Goal: Information Seeking & Learning: Compare options

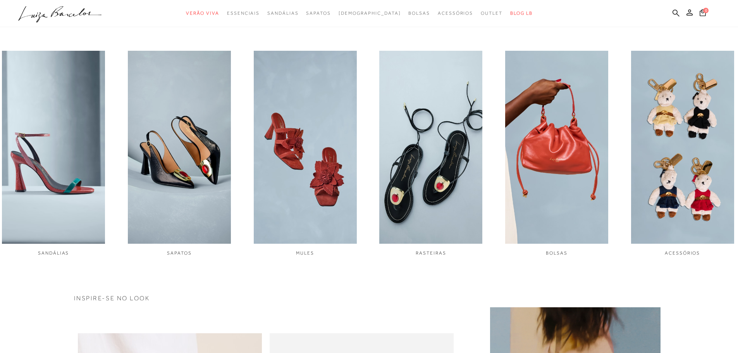
scroll to position [349, 0]
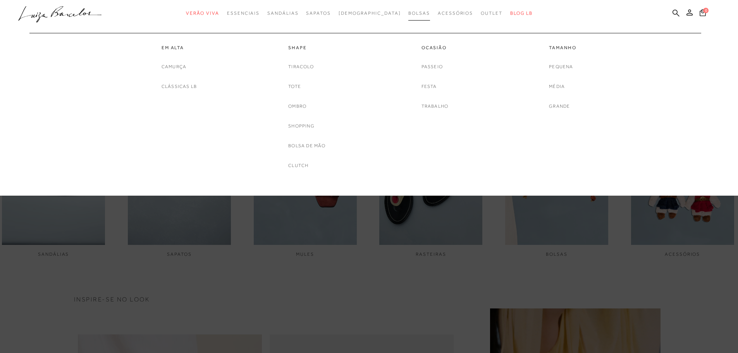
click at [410, 17] on link "Bolsas" at bounding box center [419, 13] width 22 height 14
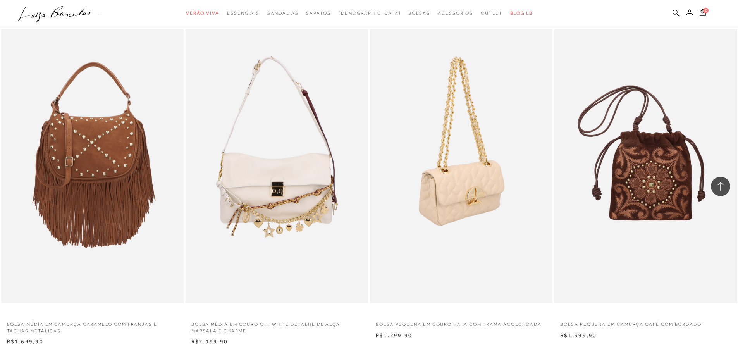
scroll to position [1859, 0]
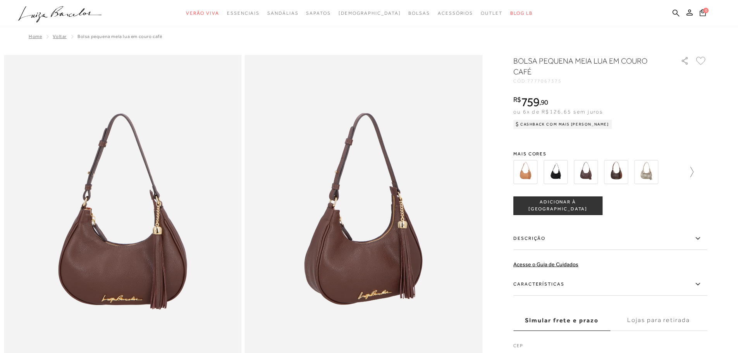
click at [693, 172] on icon at bounding box center [688, 172] width 11 height 11
click at [697, 173] on div at bounding box center [610, 172] width 194 height 29
click at [519, 175] on icon at bounding box center [518, 172] width 11 height 11
click at [519, 175] on img at bounding box center [525, 172] width 24 height 24
click at [669, 242] on label "Descrição" at bounding box center [610, 238] width 194 height 22
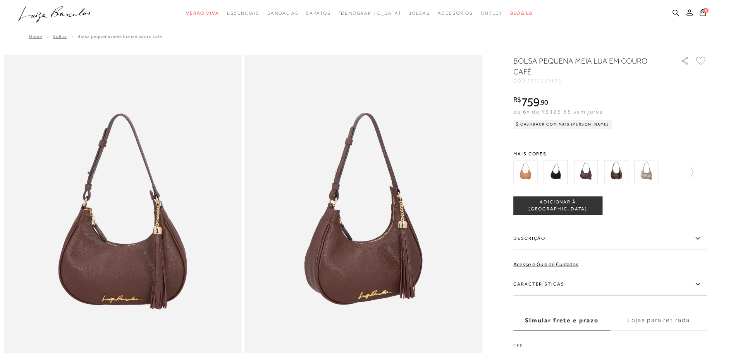
click at [0, 0] on input "Descrição" at bounding box center [0, 0] width 0 height 0
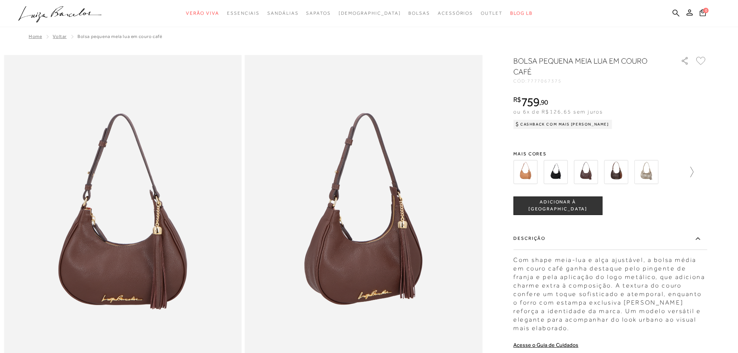
click at [693, 169] on icon at bounding box center [688, 172] width 11 height 11
click at [661, 174] on img at bounding box center [660, 172] width 24 height 24
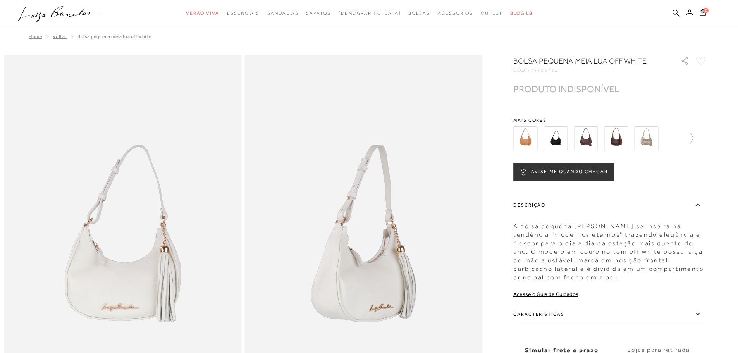
click at [617, 143] on img at bounding box center [616, 138] width 24 height 24
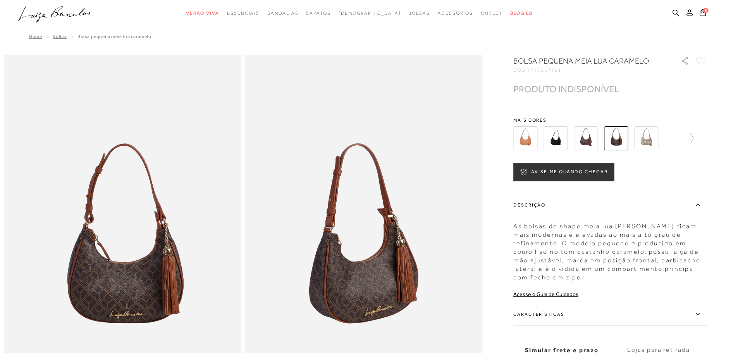
click at [558, 139] on img at bounding box center [556, 138] width 24 height 24
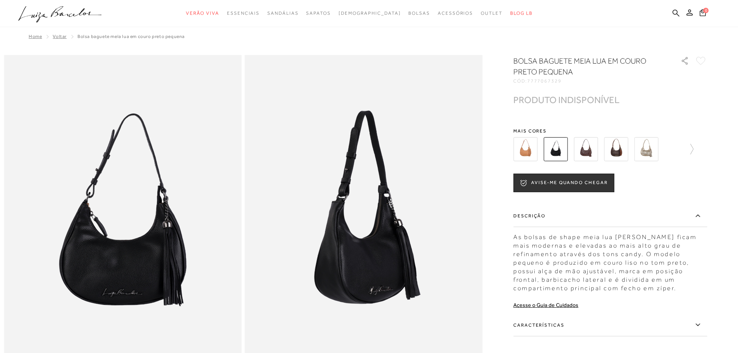
click at [533, 148] on img at bounding box center [525, 149] width 24 height 24
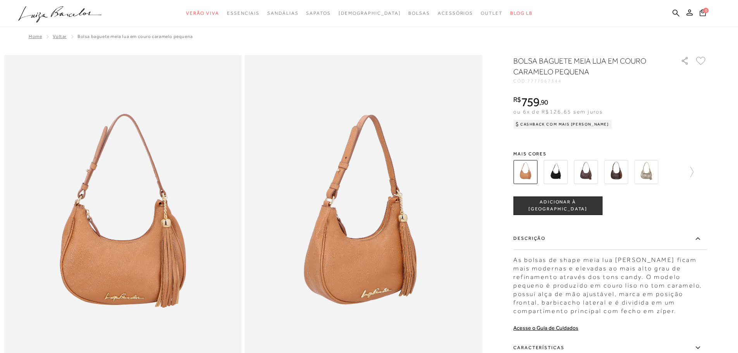
click at [577, 179] on img at bounding box center [586, 172] width 24 height 24
click at [583, 179] on img at bounding box center [586, 172] width 24 height 24
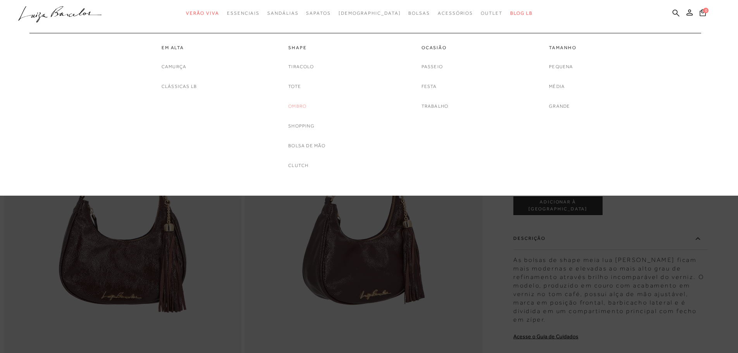
click at [305, 106] on link "Ombro" at bounding box center [297, 106] width 18 height 8
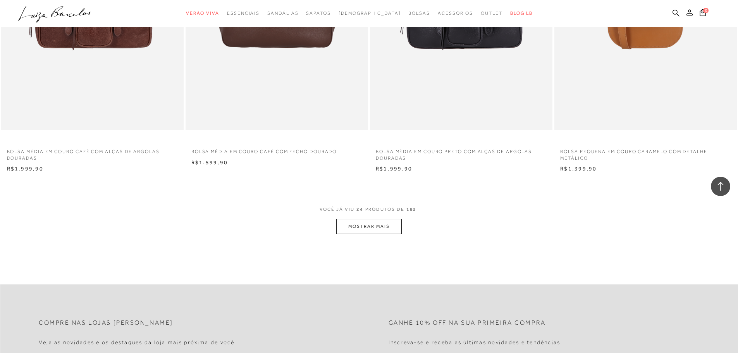
scroll to position [1821, 0]
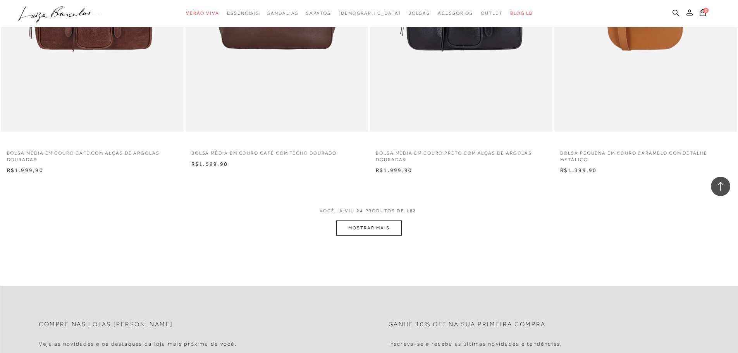
click at [382, 229] on button "MOSTRAR MAIS" at bounding box center [368, 227] width 65 height 15
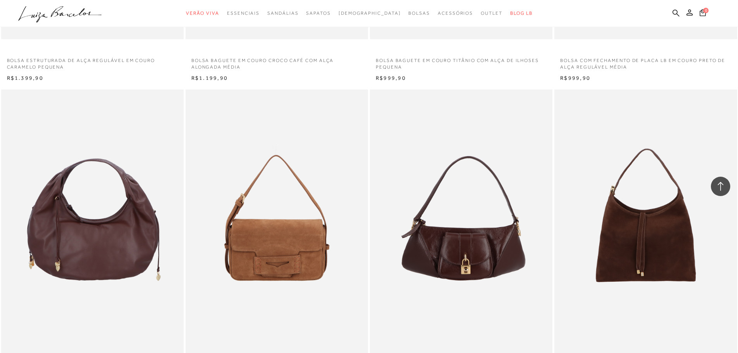
scroll to position [2712, 0]
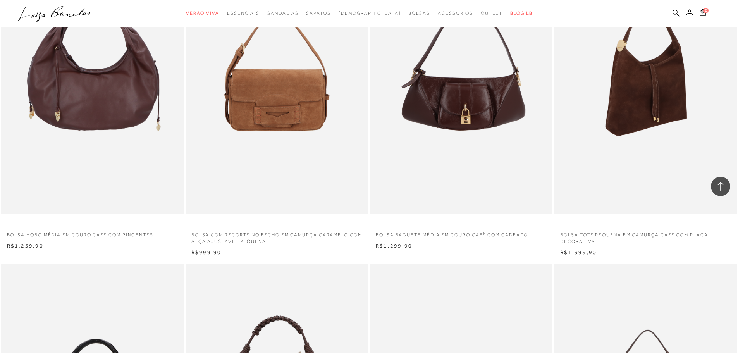
click at [623, 205] on img at bounding box center [646, 77] width 182 height 274
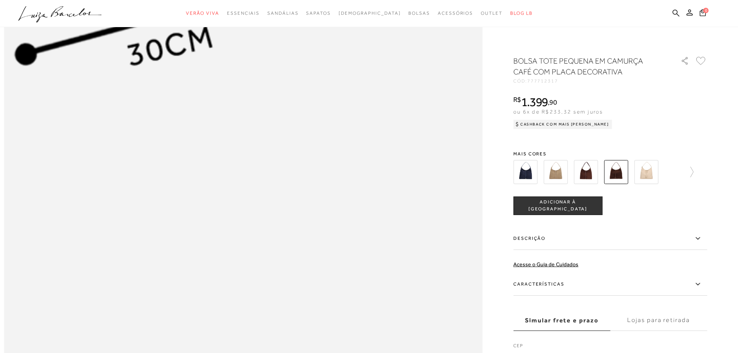
scroll to position [852, 0]
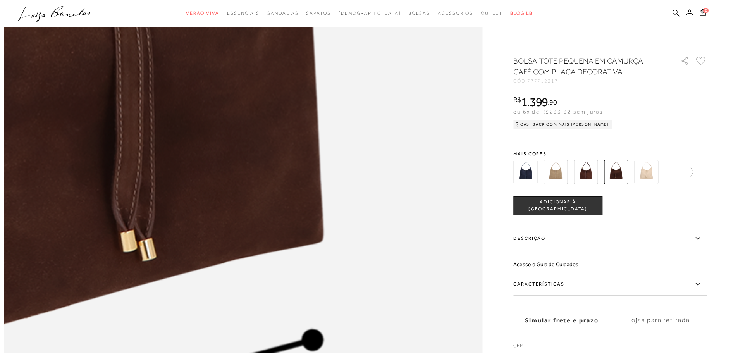
click at [447, 219] on img at bounding box center [41, 113] width 957 height 1435
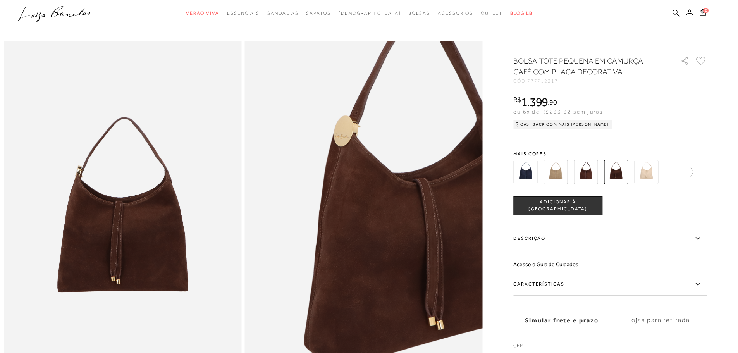
scroll to position [0, 0]
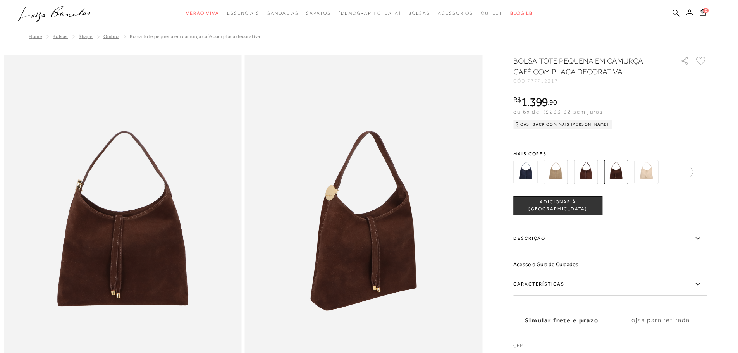
click at [568, 168] on img at bounding box center [556, 172] width 24 height 24
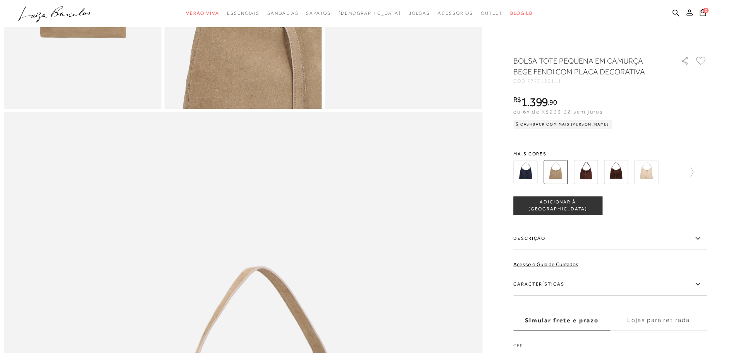
scroll to position [542, 0]
click at [578, 175] on img at bounding box center [586, 172] width 24 height 24
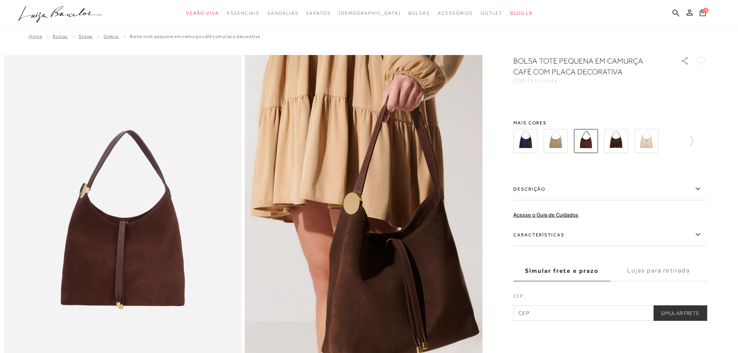
click at [585, 175] on div "BOLSA TOTE PEQUENA EM CAMURÇA CAFÉ COM PLACA DECORATIVA CÓD: 777712316 × É nece…" at bounding box center [610, 187] width 194 height 265
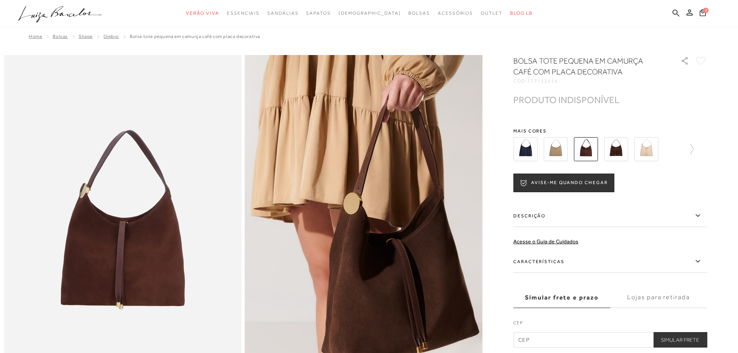
click at [520, 149] on img at bounding box center [525, 149] width 24 height 24
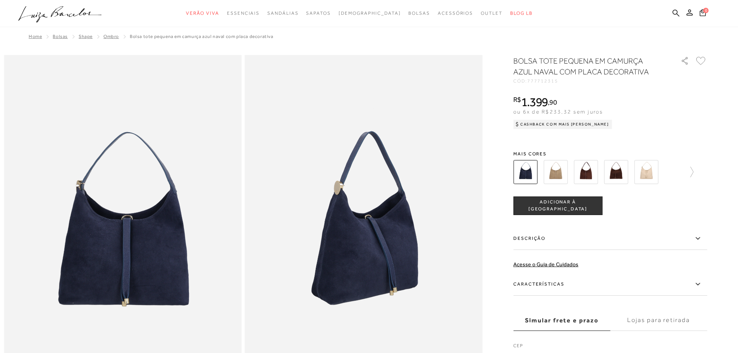
click at [617, 149] on div "BOLSA TOTE PEQUENA EM CAMURÇA AZUL NAVAL COM PLACA DECORATIVA CÓD: 777712315 × …" at bounding box center [610, 212] width 194 height 315
click at [574, 236] on label "Descrição" at bounding box center [610, 238] width 194 height 22
click at [0, 0] on input "Descrição" at bounding box center [0, 0] width 0 height 0
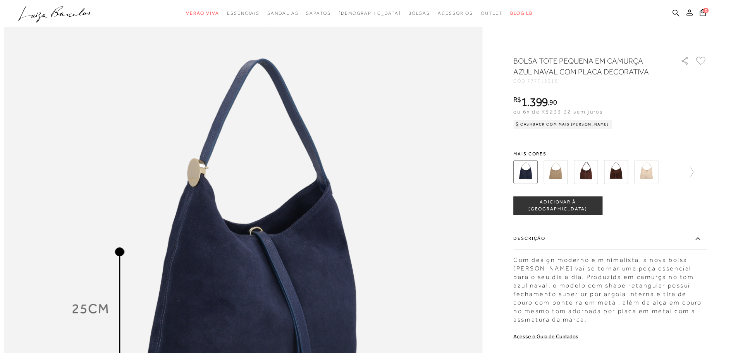
scroll to position [697, 0]
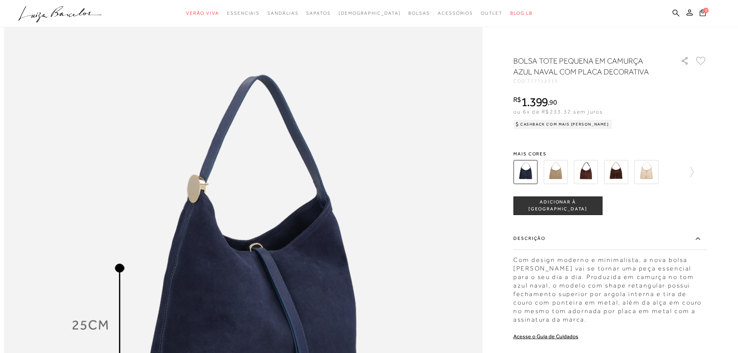
click at [560, 170] on img at bounding box center [556, 172] width 24 height 24
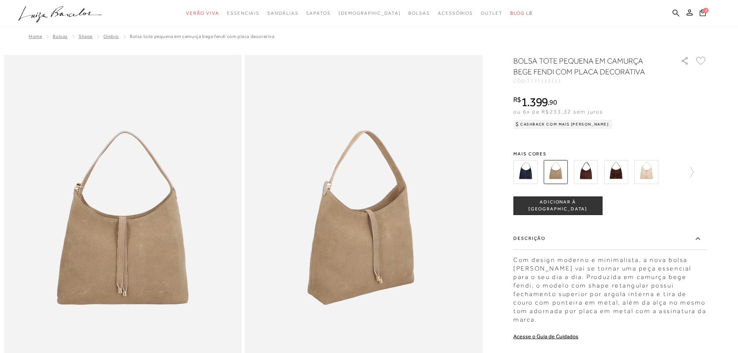
click at [598, 173] on img at bounding box center [586, 172] width 24 height 24
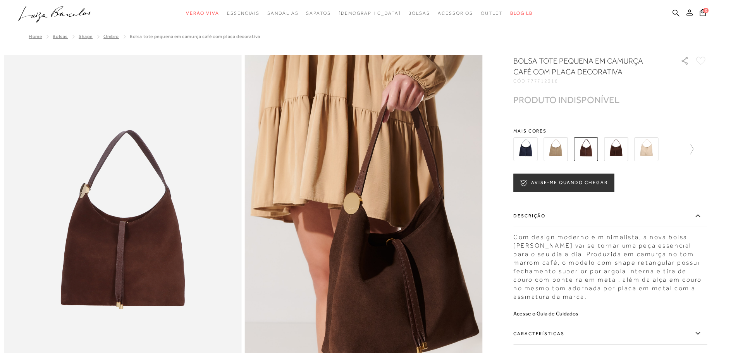
click at [610, 139] on img at bounding box center [616, 149] width 24 height 24
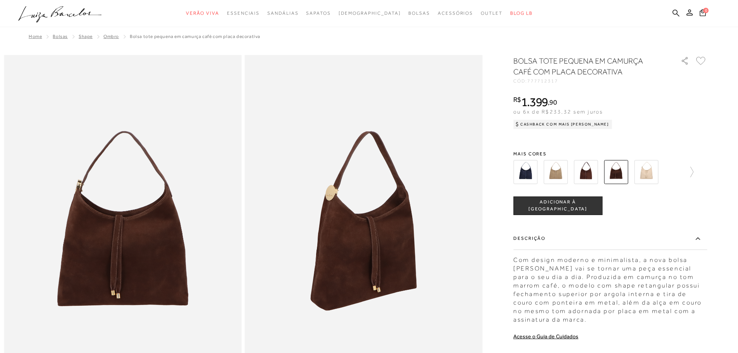
click at [655, 174] on img at bounding box center [646, 172] width 24 height 24
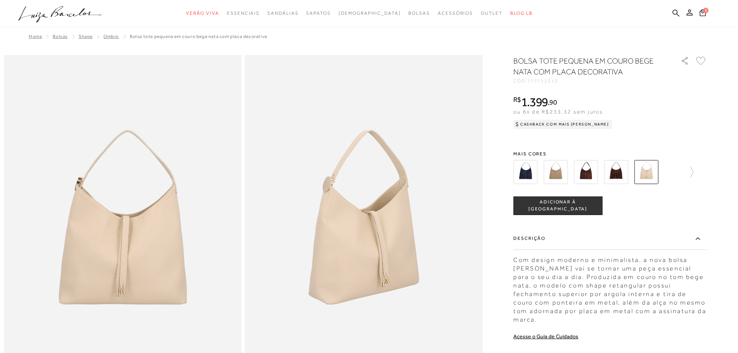
click at [615, 149] on div "BOLSA TOTE PEQUENA EM COURO BEGE NATA COM PLACA DECORATIVA CÓD: 777712313 × É n…" at bounding box center [610, 248] width 194 height 387
click at [617, 175] on img at bounding box center [616, 172] width 24 height 24
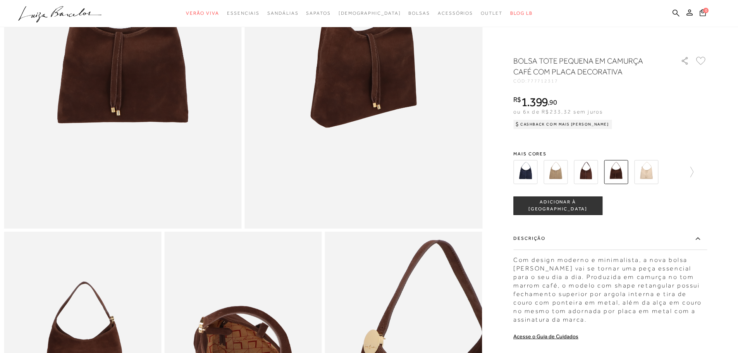
scroll to position [232, 0]
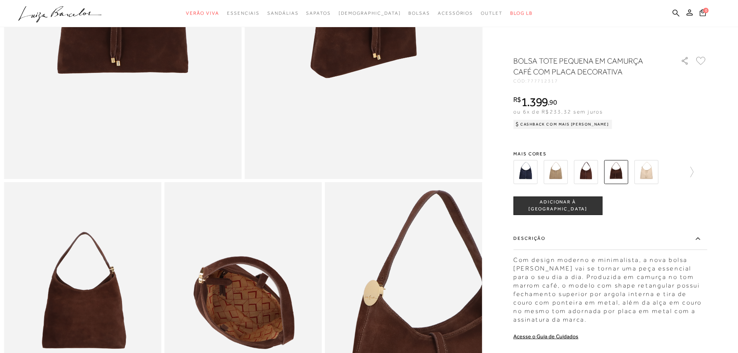
click at [595, 169] on img at bounding box center [586, 172] width 24 height 24
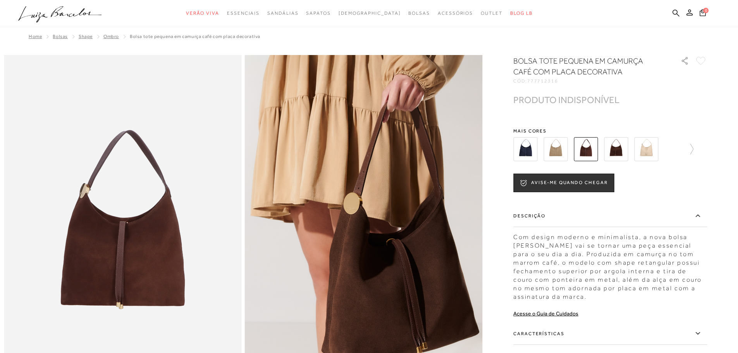
click at [621, 157] on img at bounding box center [616, 149] width 24 height 24
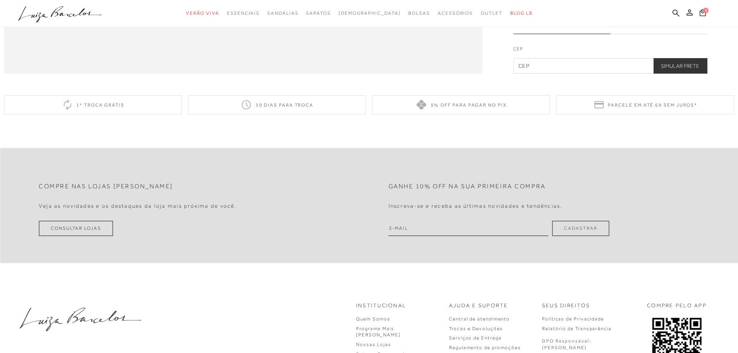
scroll to position [1356, 0]
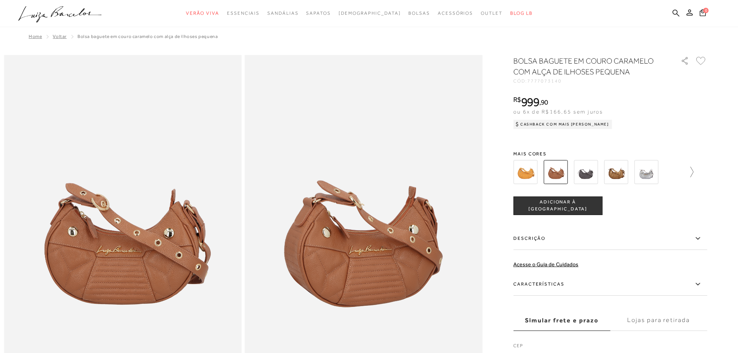
click at [690, 176] on icon at bounding box center [688, 172] width 11 height 11
click at [698, 172] on div at bounding box center [610, 172] width 194 height 29
click at [705, 173] on icon at bounding box center [701, 172] width 11 height 11
click at [581, 171] on img at bounding box center [569, 172] width 24 height 24
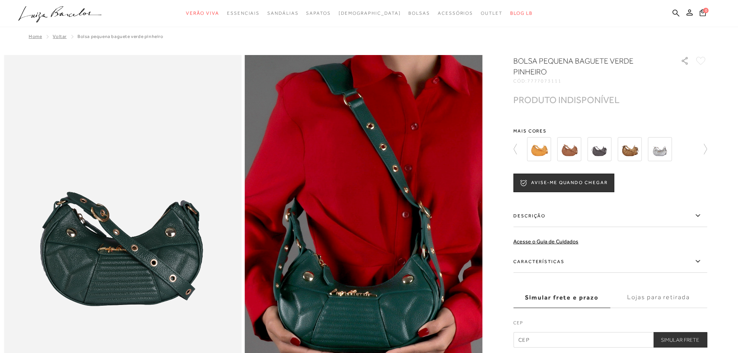
click at [604, 152] on img at bounding box center [599, 149] width 24 height 24
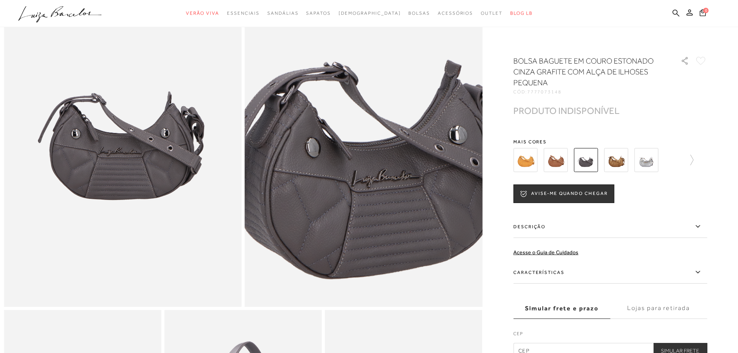
scroll to position [116, 0]
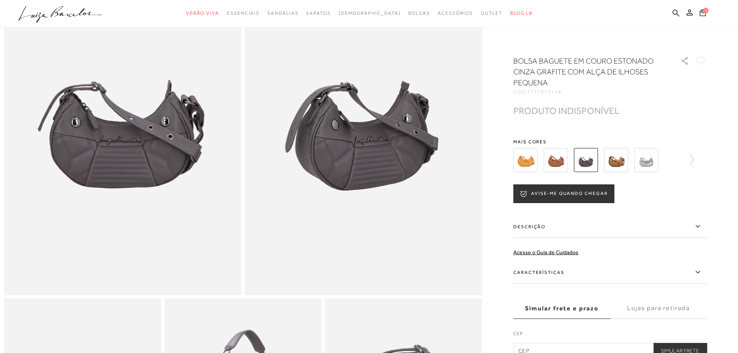
click at [596, 231] on label "Descrição" at bounding box center [610, 226] width 194 height 22
click at [0, 0] on input "Descrição" at bounding box center [0, 0] width 0 height 0
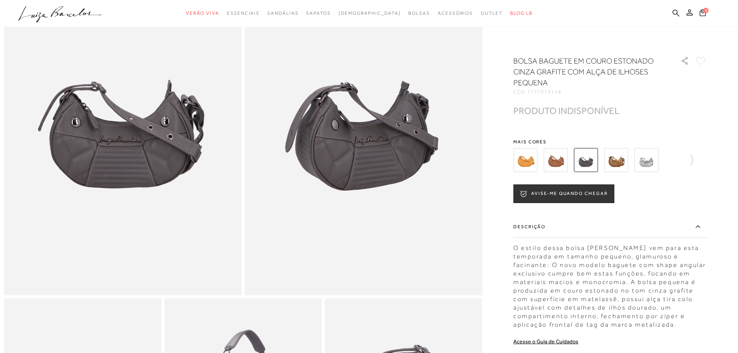
click at [596, 227] on label "Descrição" at bounding box center [610, 226] width 194 height 22
click at [0, 0] on input "Descrição" at bounding box center [0, 0] width 0 height 0
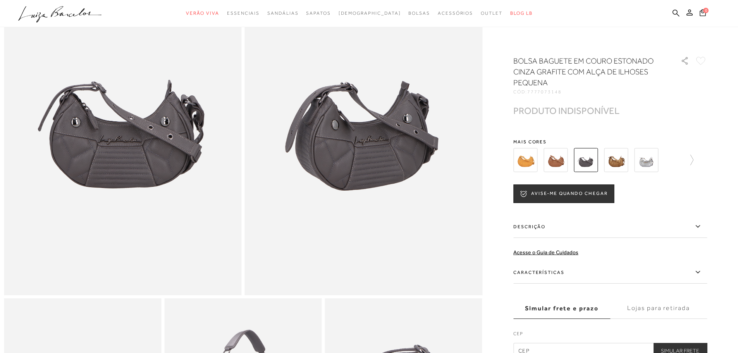
click at [595, 225] on label "Descrição" at bounding box center [610, 226] width 194 height 22
click at [0, 0] on input "Descrição" at bounding box center [0, 0] width 0 height 0
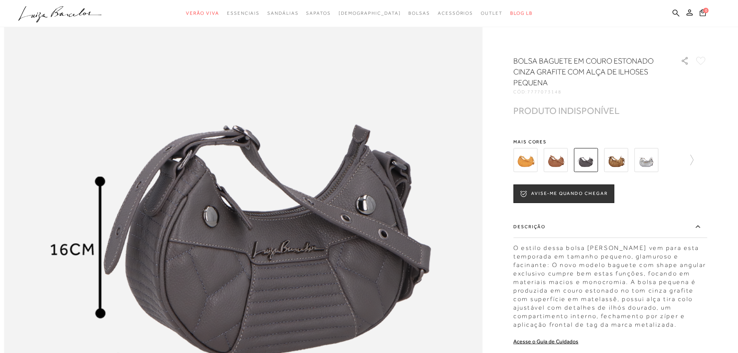
scroll to position [775, 0]
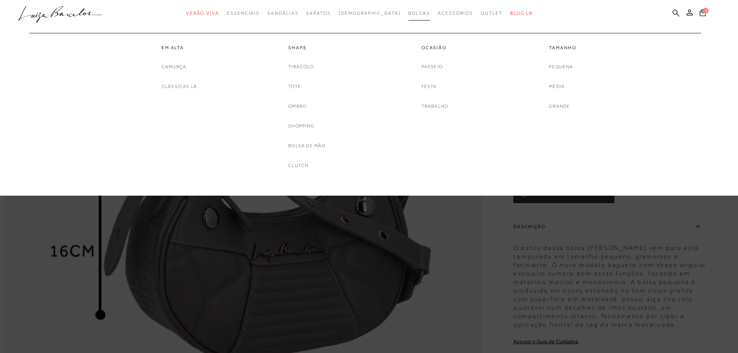
click at [408, 15] on span "Bolsas" at bounding box center [419, 12] width 22 height 5
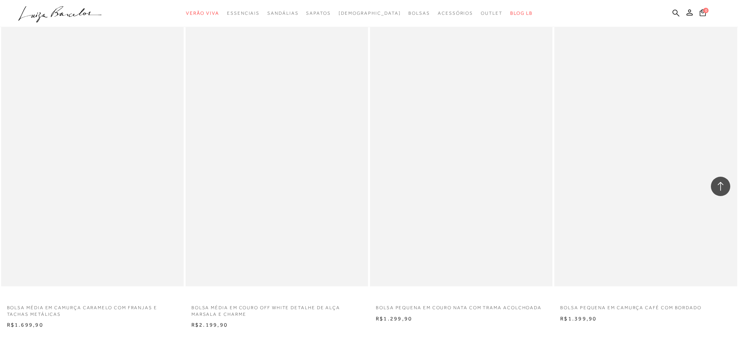
scroll to position [1666, 0]
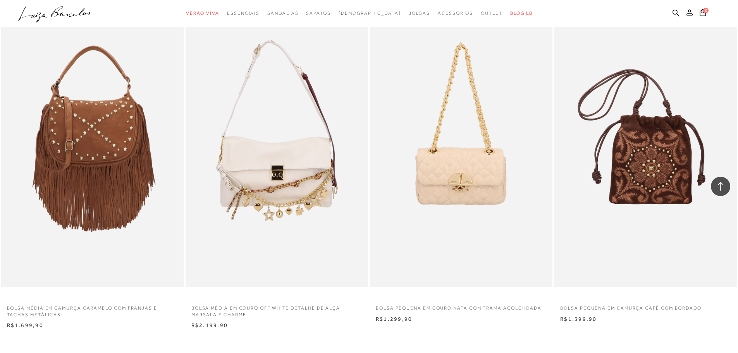
click at [674, 7] on ul ".a{fill-rule:evenodd;} Verão Viva Em alta Favoritos das Influenciadoras Apostas…" at bounding box center [363, 13] width 690 height 14
click at [673, 9] on link at bounding box center [676, 14] width 7 height 10
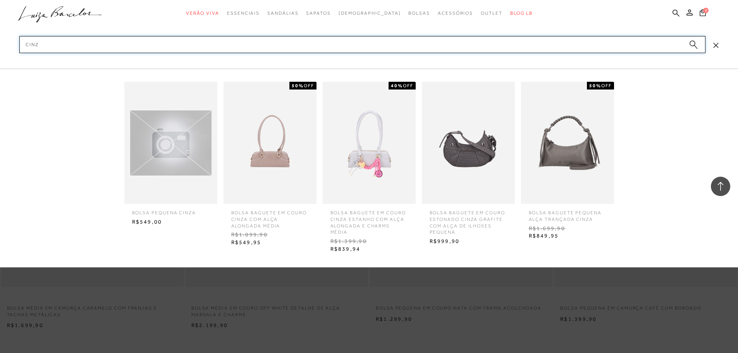
type input "cinza"
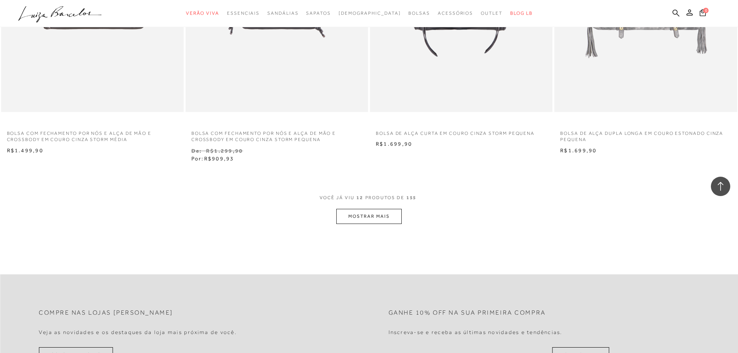
scroll to position [891, 0]
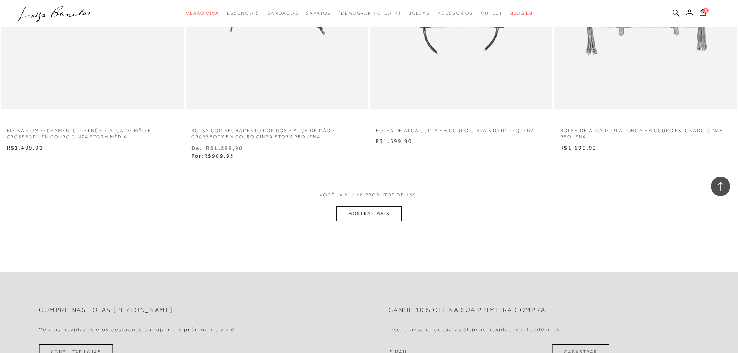
click at [389, 215] on button "MOSTRAR MAIS" at bounding box center [368, 213] width 65 height 15
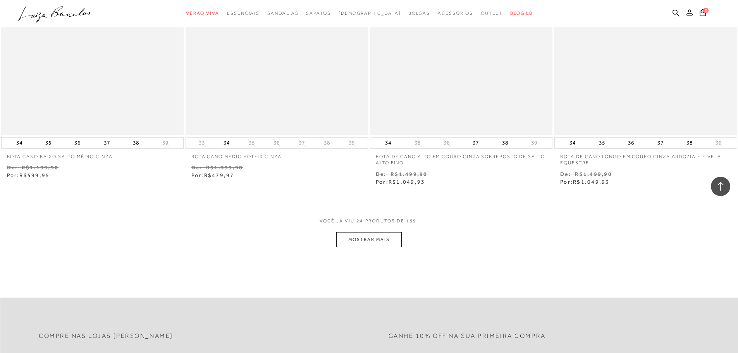
scroll to position [1859, 0]
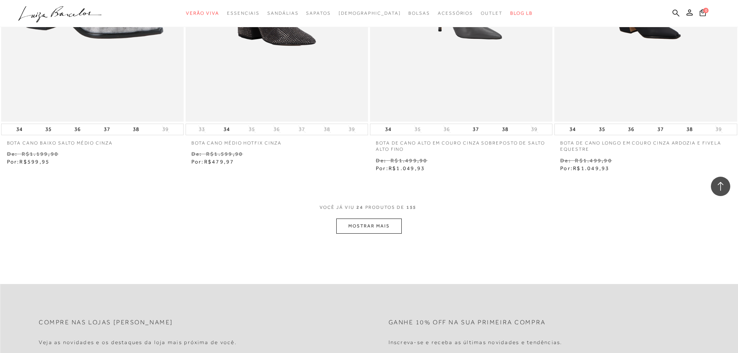
click at [358, 222] on button "MOSTRAR MAIS" at bounding box center [368, 225] width 65 height 15
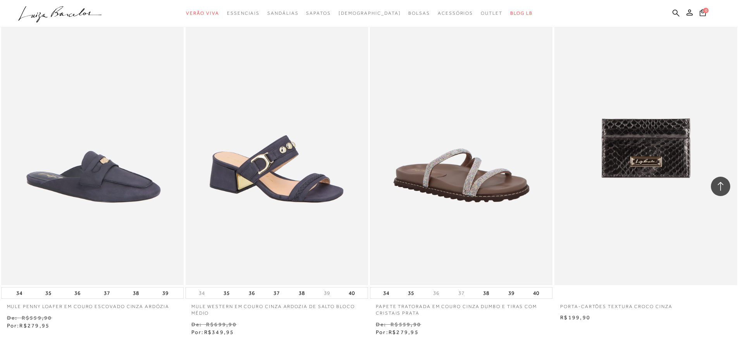
scroll to position [2789, 0]
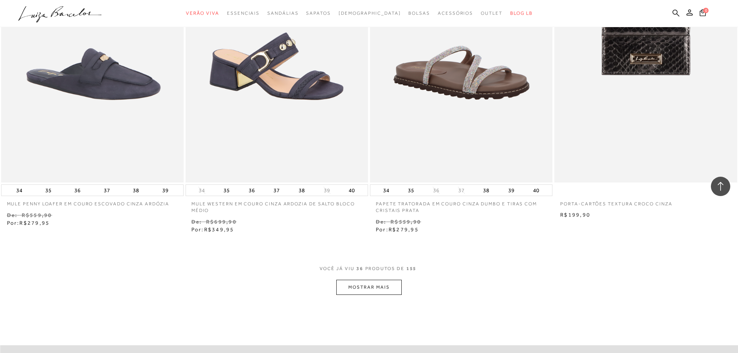
click at [382, 287] on button "MOSTRAR MAIS" at bounding box center [368, 287] width 65 height 15
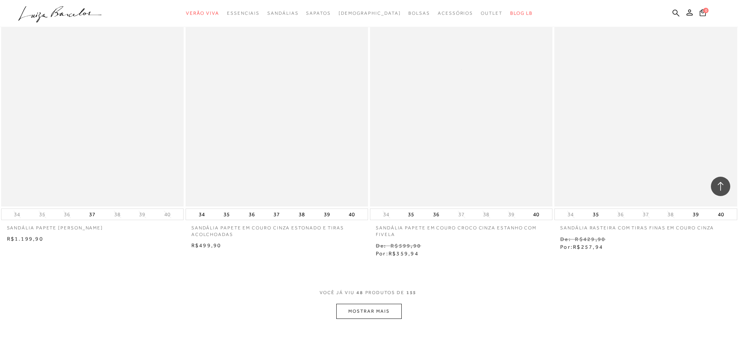
scroll to position [3874, 0]
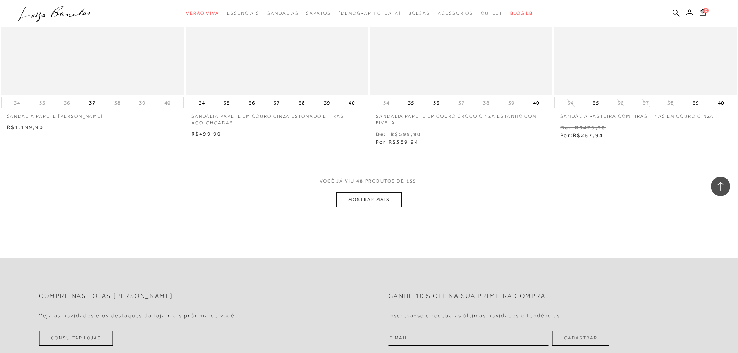
click at [353, 206] on button "MOSTRAR MAIS" at bounding box center [368, 199] width 65 height 15
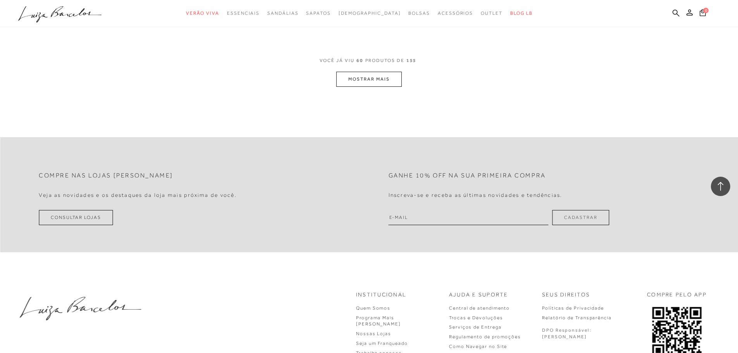
scroll to position [4986, 0]
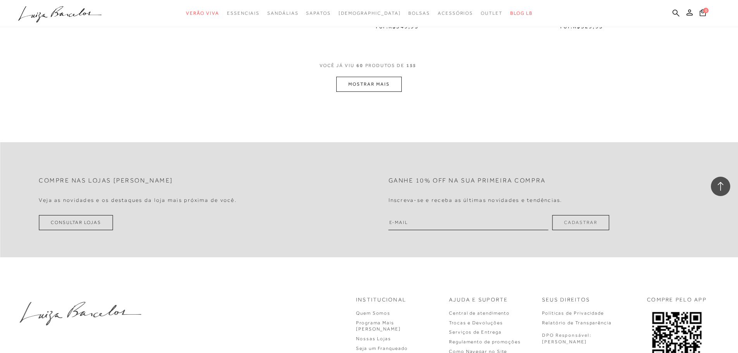
click at [382, 86] on button "MOSTRAR MAIS" at bounding box center [368, 84] width 65 height 15
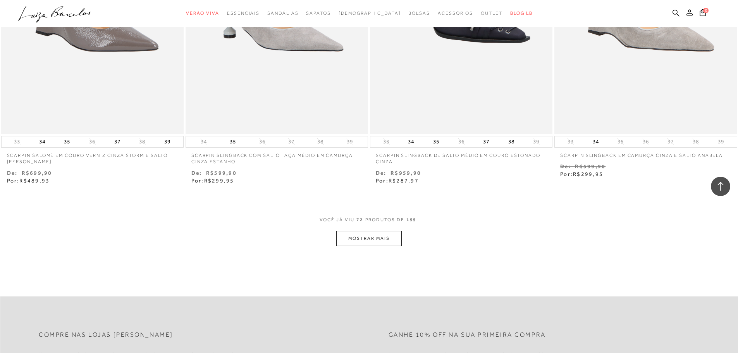
scroll to position [5839, 0]
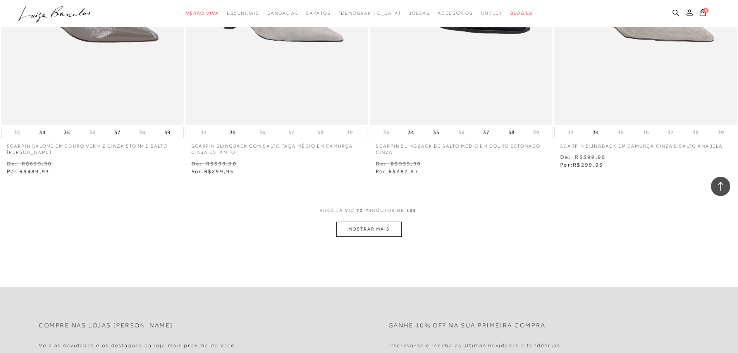
click at [375, 228] on button "MOSTRAR MAIS" at bounding box center [368, 229] width 65 height 15
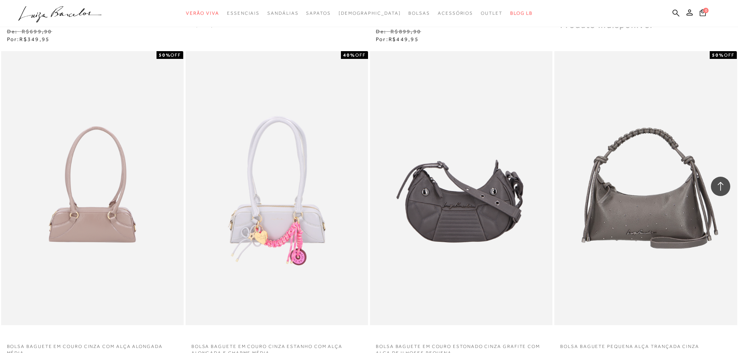
scroll to position [6381, 0]
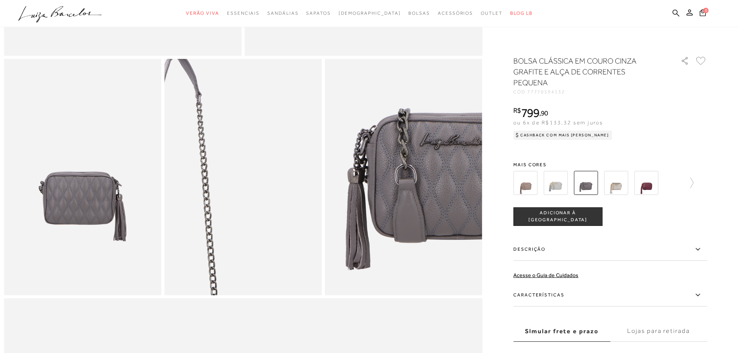
scroll to position [542, 0]
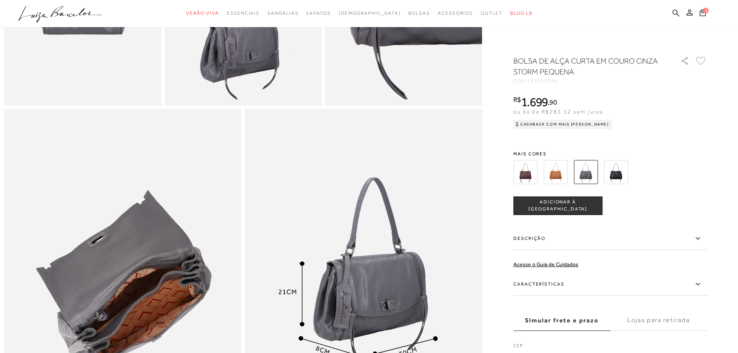
scroll to position [542, 0]
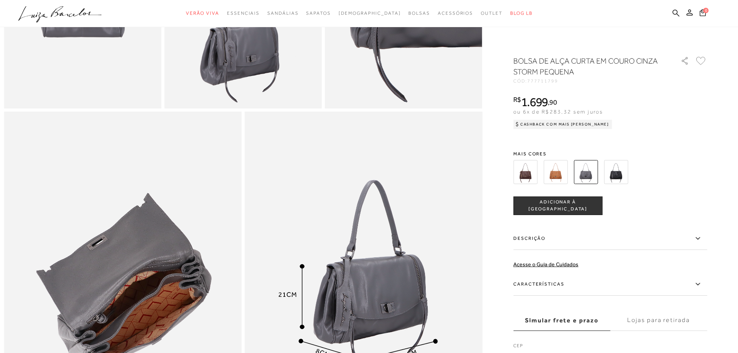
click at [522, 177] on img at bounding box center [525, 172] width 24 height 24
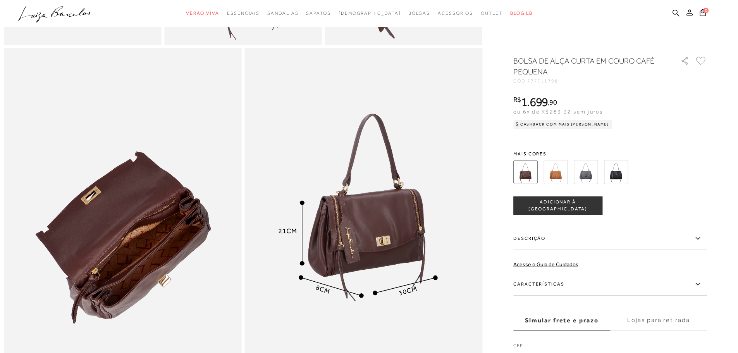
scroll to position [581, 0]
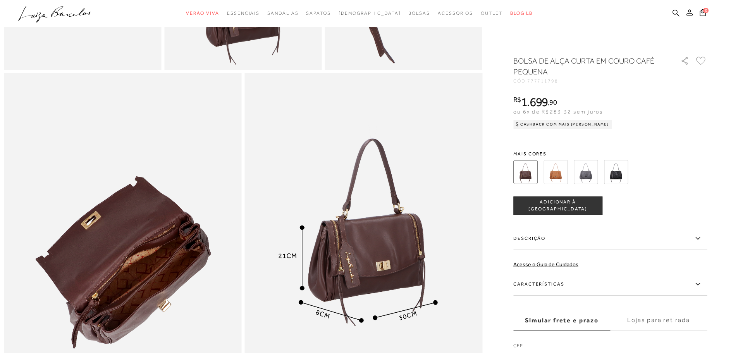
click at [583, 177] on img at bounding box center [586, 172] width 24 height 24
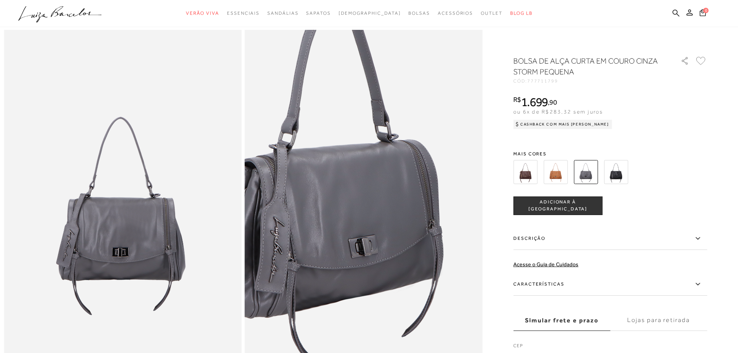
scroll to position [39, 0]
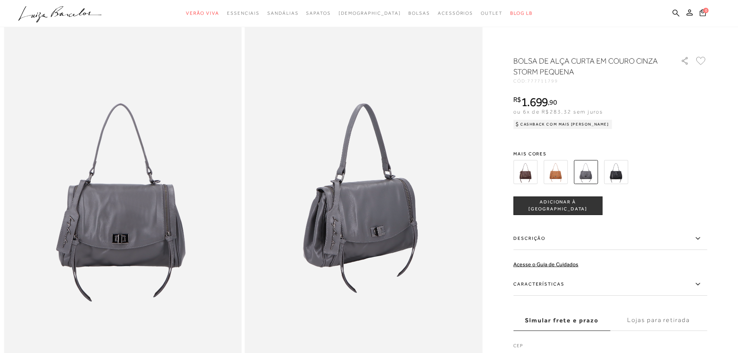
click at [619, 163] on img at bounding box center [616, 172] width 24 height 24
click at [561, 178] on img at bounding box center [556, 172] width 24 height 24
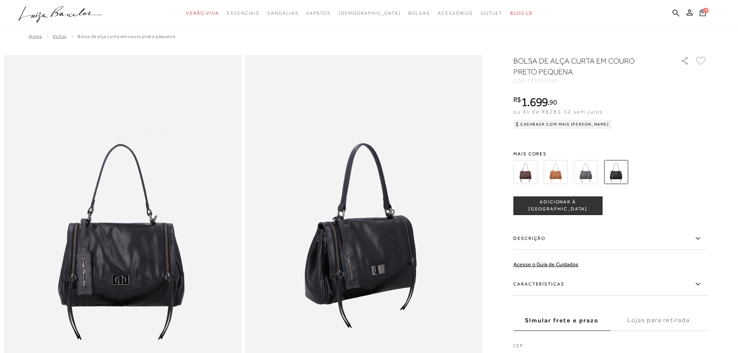
click at [561, 161] on img at bounding box center [556, 172] width 24 height 24
click at [561, 167] on img at bounding box center [556, 172] width 24 height 24
click at [560, 169] on img at bounding box center [556, 172] width 24 height 24
click at [571, 175] on div at bounding box center [601, 172] width 180 height 29
click at [567, 175] on img at bounding box center [556, 172] width 24 height 24
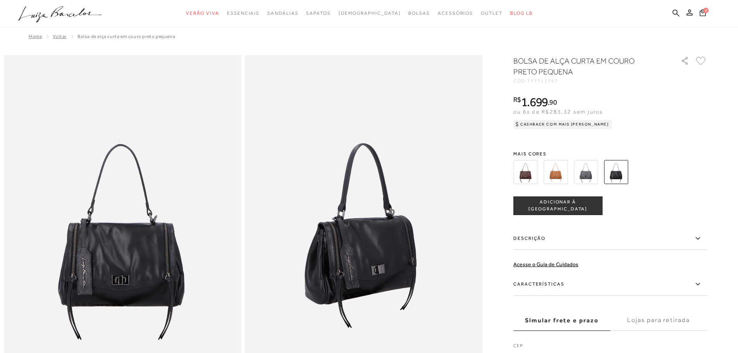
click at [567, 175] on img at bounding box center [556, 172] width 24 height 24
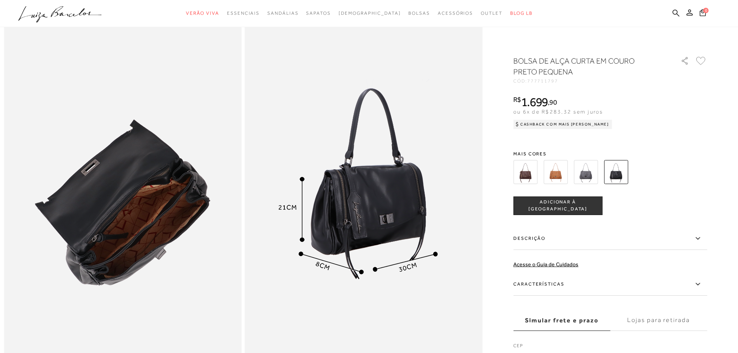
scroll to position [620, 0]
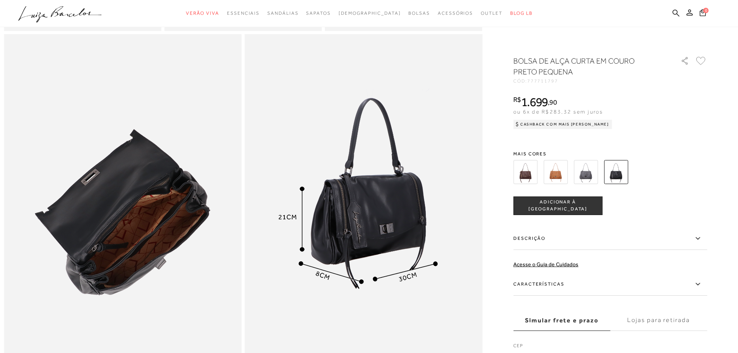
click at [589, 172] on img at bounding box center [586, 172] width 24 height 24
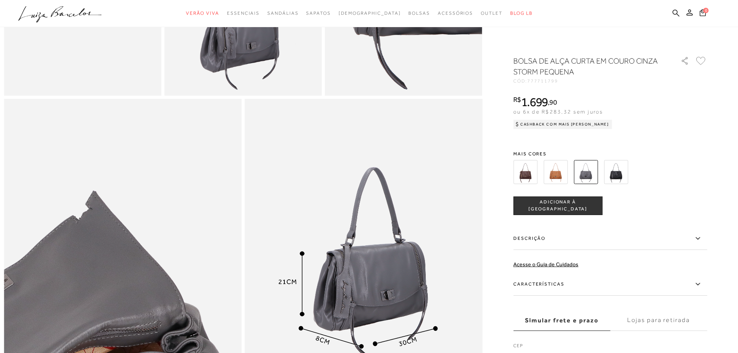
scroll to position [697, 0]
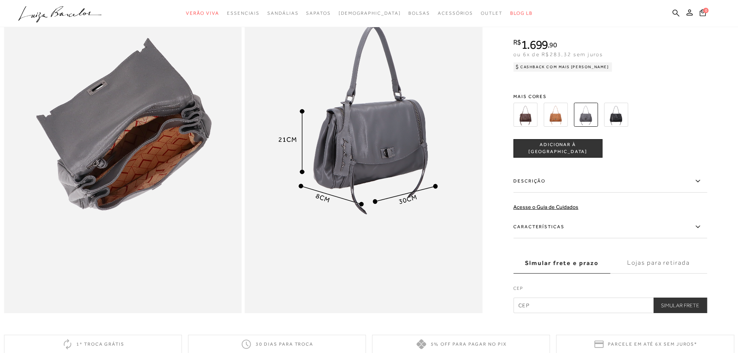
click at [111, 161] on img at bounding box center [123, 135] width 238 height 356
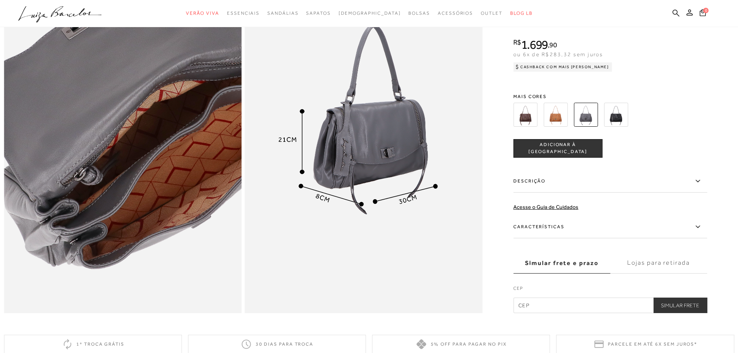
click at [111, 161] on img at bounding box center [132, 117] width 475 height 713
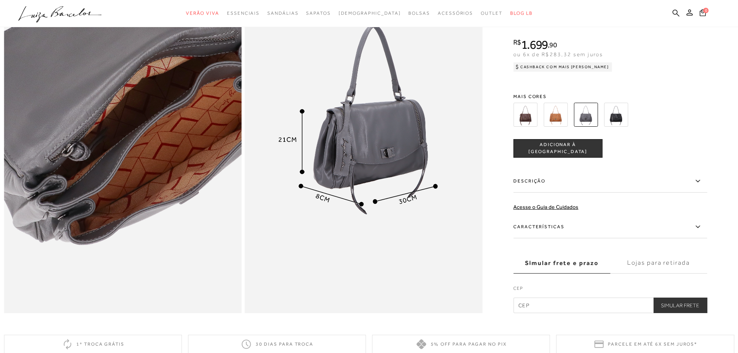
drag, startPoint x: 123, startPoint y: 186, endPoint x: 222, endPoint y: 204, distance: 100.0
click at [124, 187] on img at bounding box center [120, 93] width 475 height 713
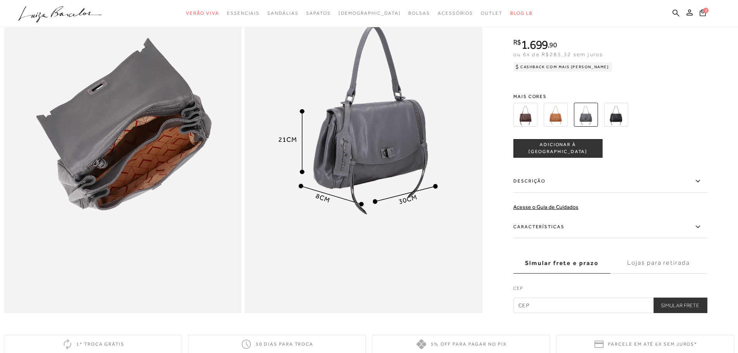
click at [291, 214] on img at bounding box center [364, 135] width 238 height 356
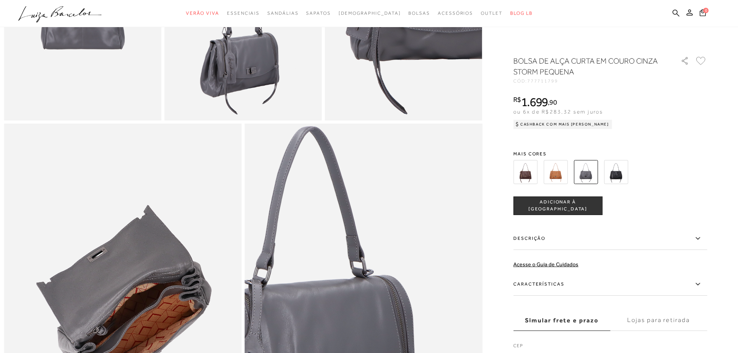
scroll to position [387, 0]
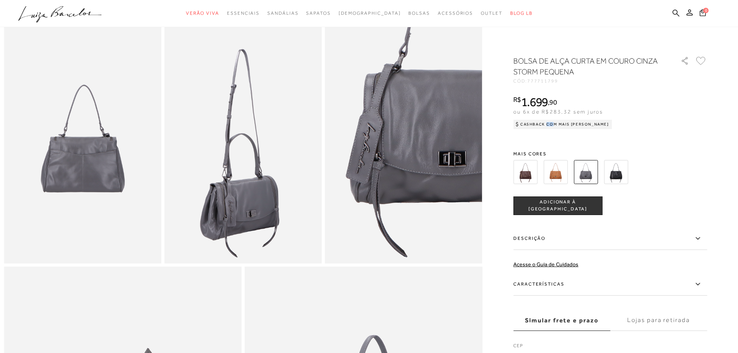
drag, startPoint x: 600, startPoint y: 125, endPoint x: 640, endPoint y: 127, distance: 39.6
click at [537, 125] on div "Cashback com Mais [PERSON_NAME]" at bounding box center [562, 124] width 99 height 9
click at [643, 128] on div "BOLSA DE ALÇA CURTA EM COURO CINZA STORM PEQUENA CÓD: 777711799 × É necessário …" at bounding box center [610, 212] width 194 height 315
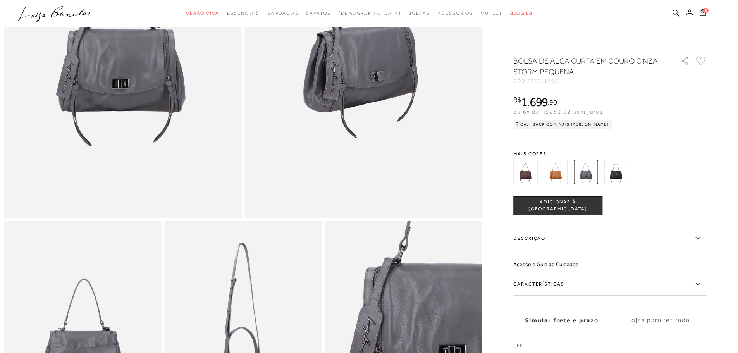
scroll to position [0, 0]
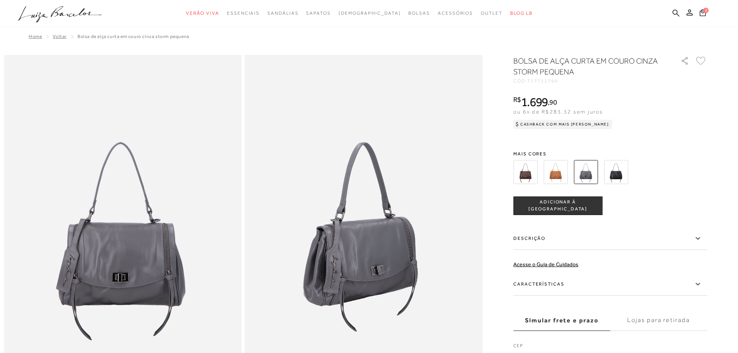
click at [654, 126] on div "R$ 1.699 , 90 ou 6x de R$283,32 sem juros Cashback com Mais Luiza R$1.699,90" at bounding box center [610, 111] width 194 height 31
drag, startPoint x: 592, startPoint y: 122, endPoint x: 549, endPoint y: 111, distance: 44.4
click at [549, 111] on div "R$ 1.699 , 90 ou 6x de R$283,32 sem juros Cashback com Mais Luiza R$1.699,90" at bounding box center [610, 111] width 194 height 31
click at [549, 111] on span "ou 6x de R$283,32 sem juros" at bounding box center [557, 111] width 89 height 6
click at [618, 133] on div "BOLSA DE ALÇA CURTA EM COURO CINZA STORM PEQUENA CÓD: 777711799 × É necessário …" at bounding box center [610, 212] width 194 height 315
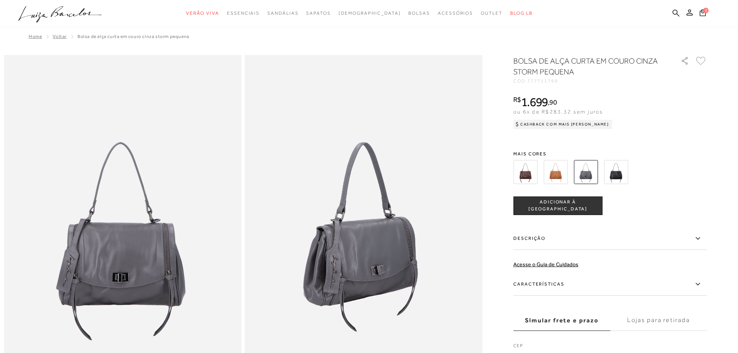
click at [618, 133] on div "BOLSA DE ALÇA CURTA EM COURO CINZA STORM PEQUENA CÓD: 777711799 × É necessário …" at bounding box center [610, 212] width 194 height 315
drag, startPoint x: 610, startPoint y: 130, endPoint x: 564, endPoint y: 115, distance: 48.3
click at [564, 115] on div "BOLSA DE ALÇA CURTA EM COURO CINZA STORM PEQUENA CÓD: 777711799 × É necessário …" at bounding box center [610, 212] width 194 height 315
click at [564, 115] on span "ou 6x de R$283,32 sem juros" at bounding box center [557, 111] width 89 height 6
drag, startPoint x: 508, startPoint y: 99, endPoint x: 566, endPoint y: 120, distance: 61.9
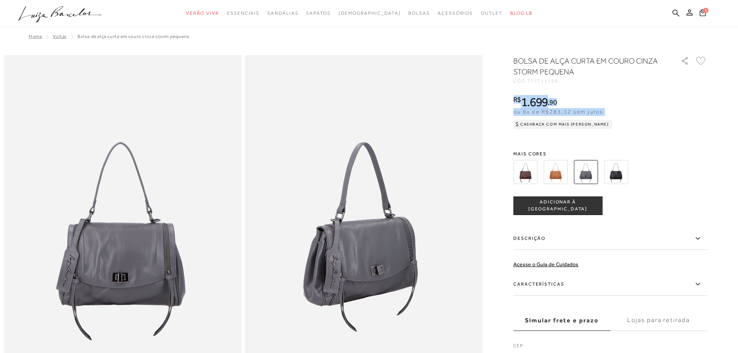
click at [566, 120] on div "Cashback com Mais [PERSON_NAME]" at bounding box center [562, 124] width 99 height 9
click at [685, 241] on label "Descrição" at bounding box center [610, 238] width 194 height 22
click at [0, 0] on input "Descrição" at bounding box center [0, 0] width 0 height 0
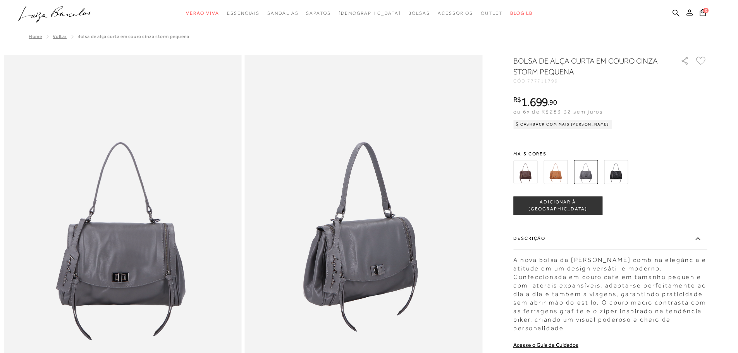
click at [685, 241] on label "Descrição" at bounding box center [610, 238] width 194 height 22
click at [0, 0] on input "Descrição" at bounding box center [0, 0] width 0 height 0
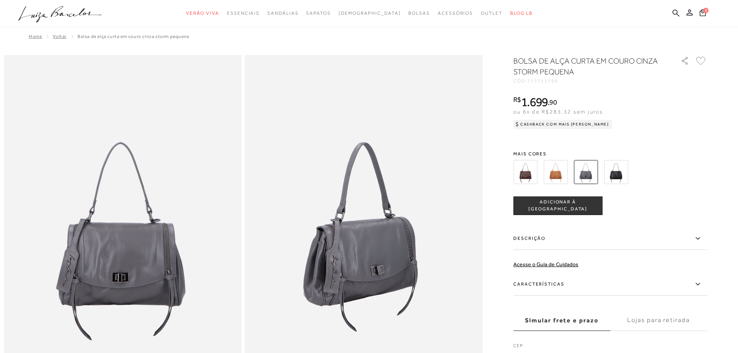
click at [684, 239] on label "Descrição" at bounding box center [610, 238] width 194 height 22
click at [0, 0] on input "Descrição" at bounding box center [0, 0] width 0 height 0
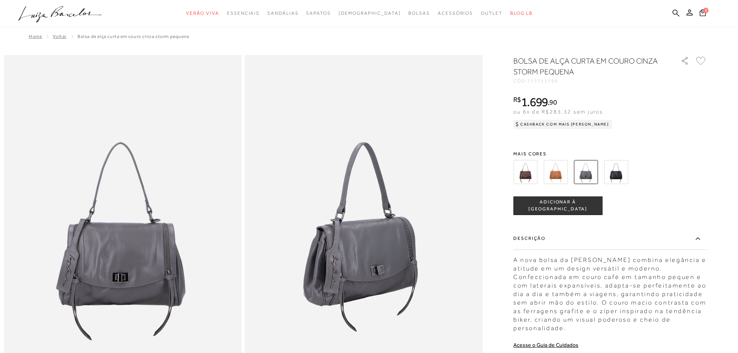
click at [683, 239] on label "Descrição" at bounding box center [610, 238] width 194 height 22
click at [0, 0] on input "Descrição" at bounding box center [0, 0] width 0 height 0
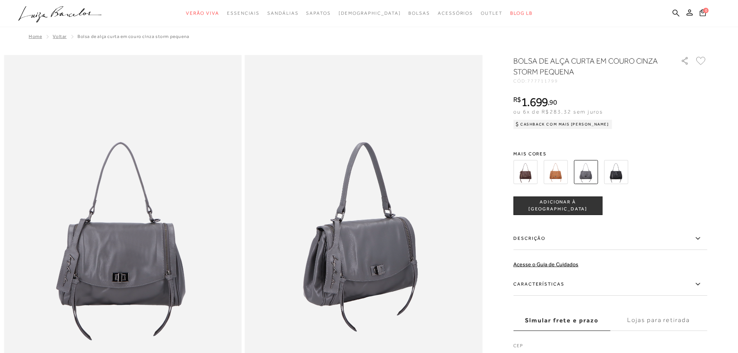
click at [184, 258] on img at bounding box center [123, 233] width 238 height 356
click at [657, 232] on label "Descrição" at bounding box center [610, 238] width 194 height 22
click at [0, 0] on input "Descrição" at bounding box center [0, 0] width 0 height 0
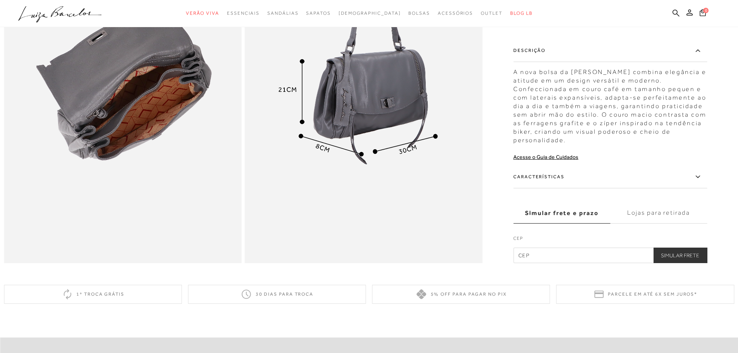
scroll to position [750, 0]
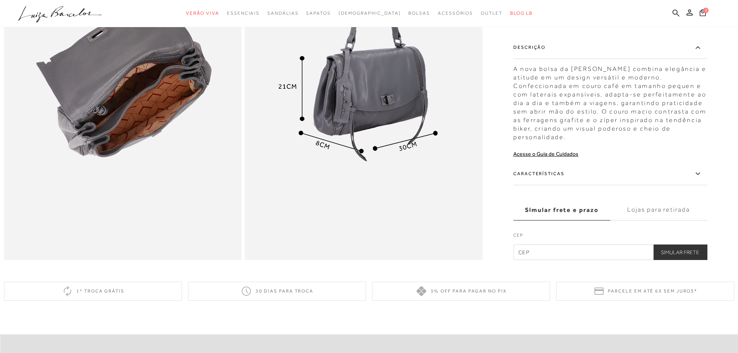
click at [600, 185] on label "Características" at bounding box center [610, 174] width 194 height 22
click at [0, 0] on input "Características" at bounding box center [0, 0] width 0 height 0
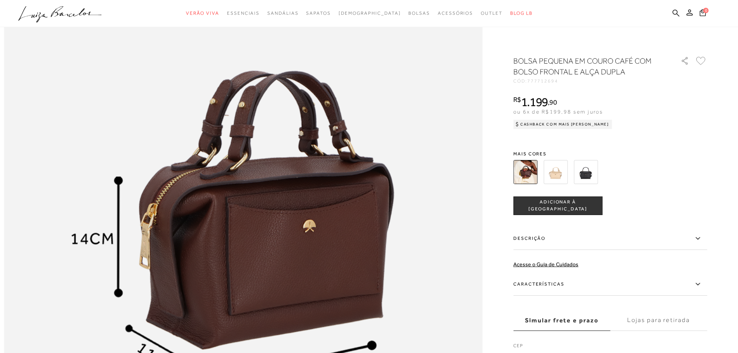
scroll to position [1123, 0]
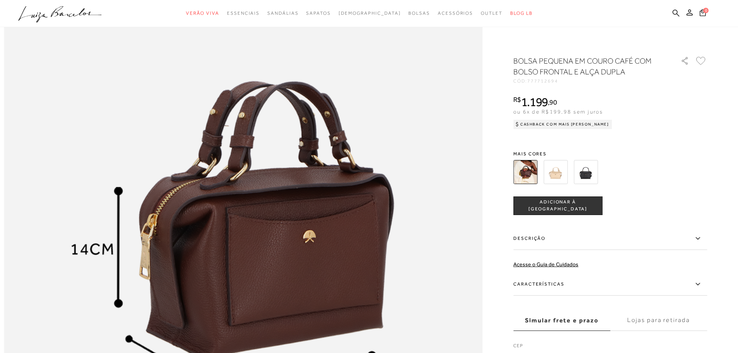
click at [582, 234] on label "Descrição" at bounding box center [610, 238] width 194 height 22
click at [0, 0] on input "Descrição" at bounding box center [0, 0] width 0 height 0
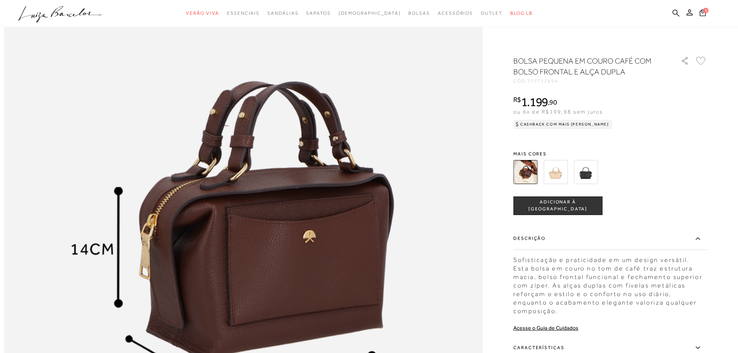
click at [592, 234] on label "Descrição" at bounding box center [610, 238] width 194 height 22
click at [0, 0] on input "Descrição" at bounding box center [0, 0] width 0 height 0
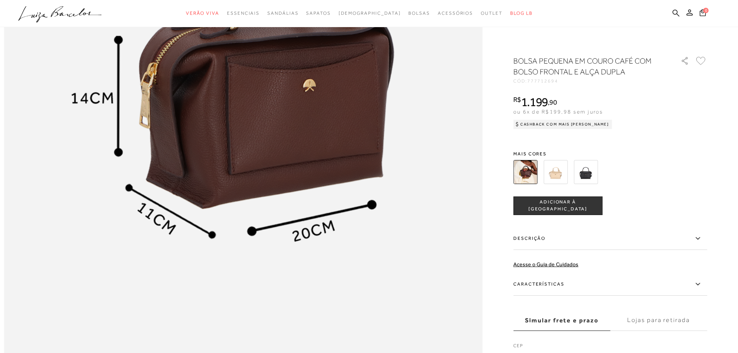
scroll to position [1278, 0]
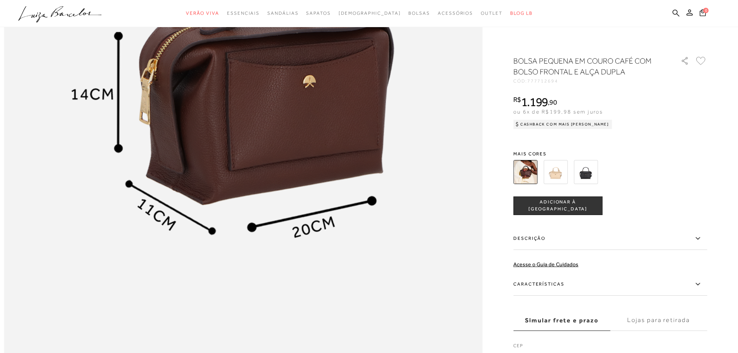
click at [573, 232] on label "Descrição" at bounding box center [610, 238] width 194 height 22
click at [0, 0] on input "Descrição" at bounding box center [0, 0] width 0 height 0
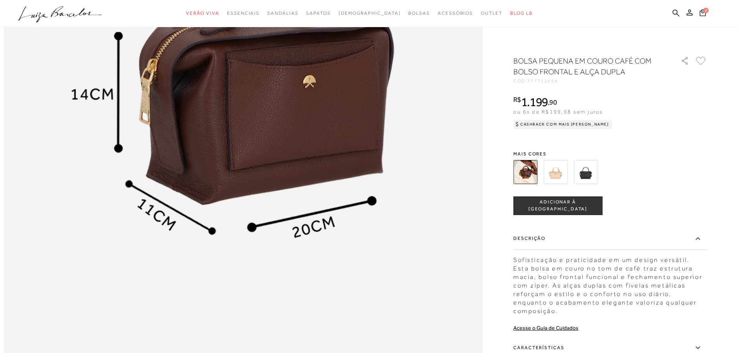
click at [573, 232] on label "Descrição" at bounding box center [610, 238] width 194 height 22
click at [0, 0] on input "Descrição" at bounding box center [0, 0] width 0 height 0
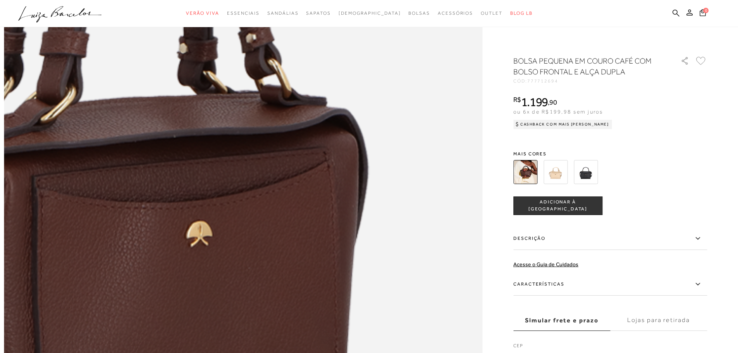
scroll to position [1201, 0]
